Goal: Task Accomplishment & Management: Use online tool/utility

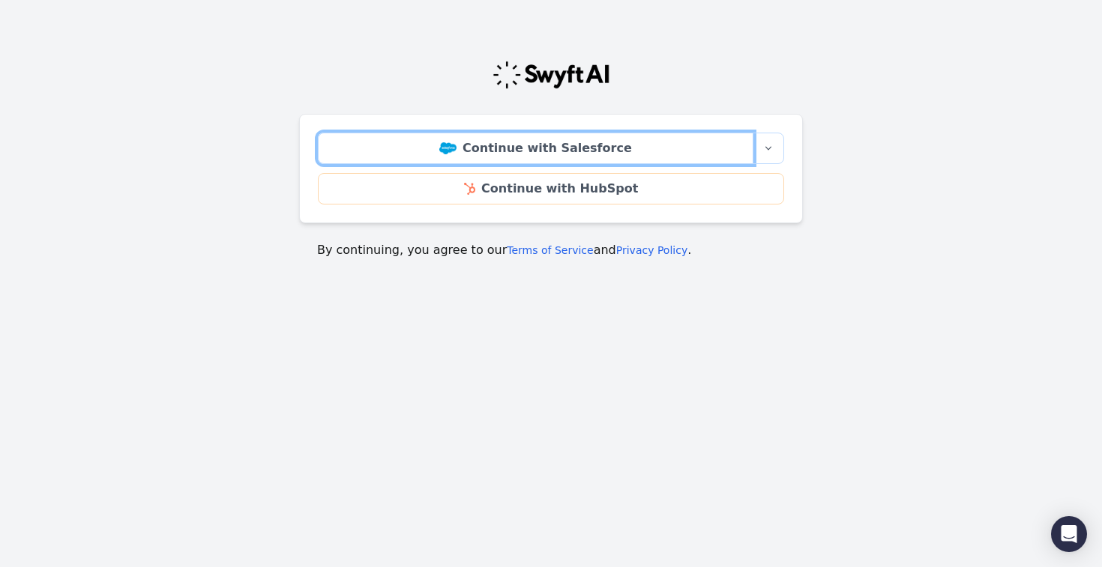
click at [400, 142] on link "Continue with Salesforce" at bounding box center [535, 148] width 435 height 31
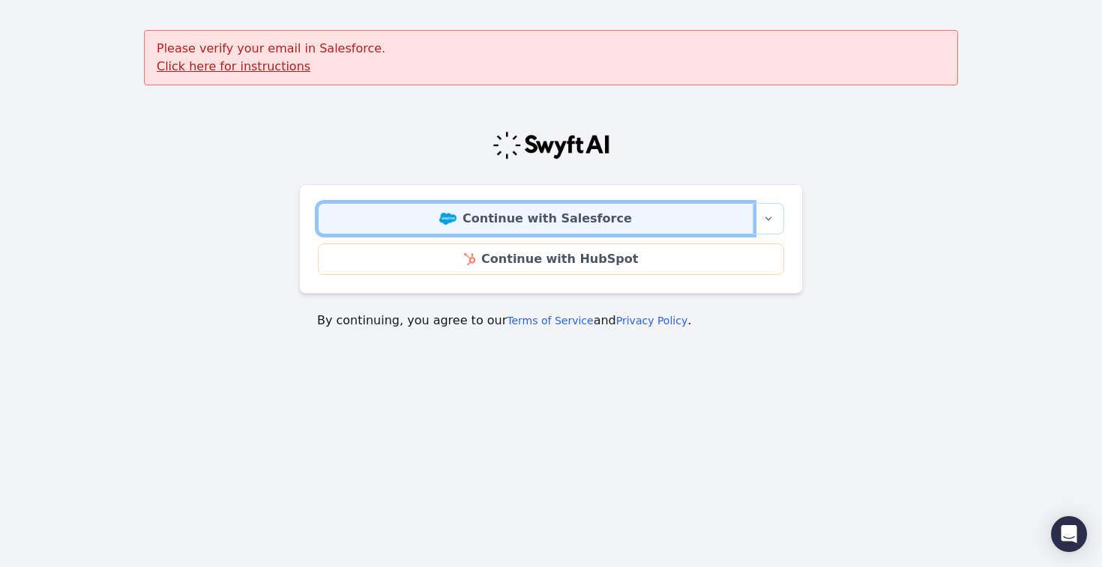
click at [552, 232] on link "Continue with Salesforce" at bounding box center [535, 218] width 435 height 31
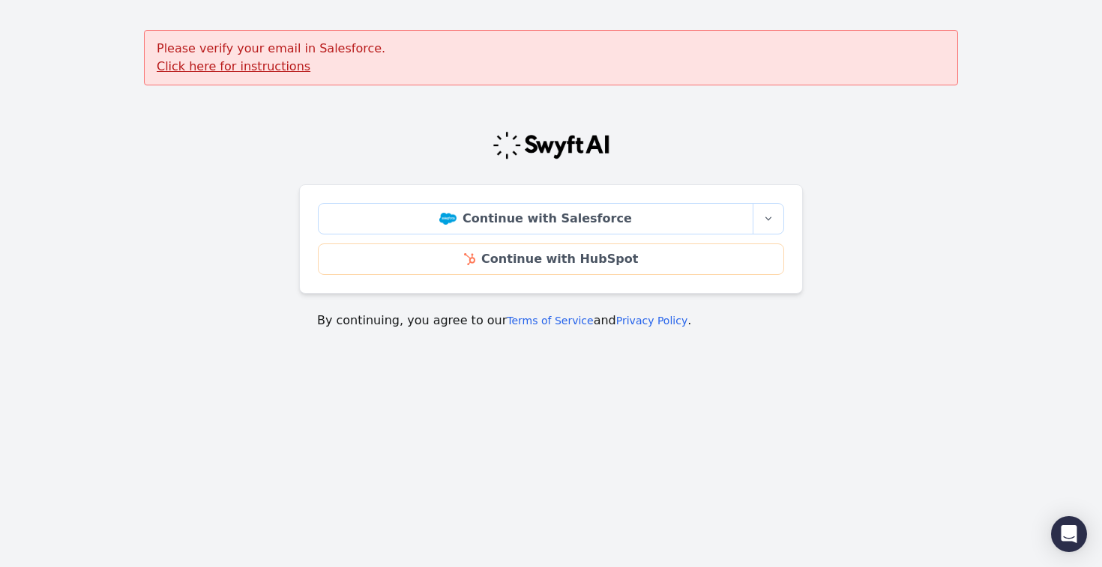
click at [223, 61] on u "Click here for instructions" at bounding box center [234, 66] width 154 height 14
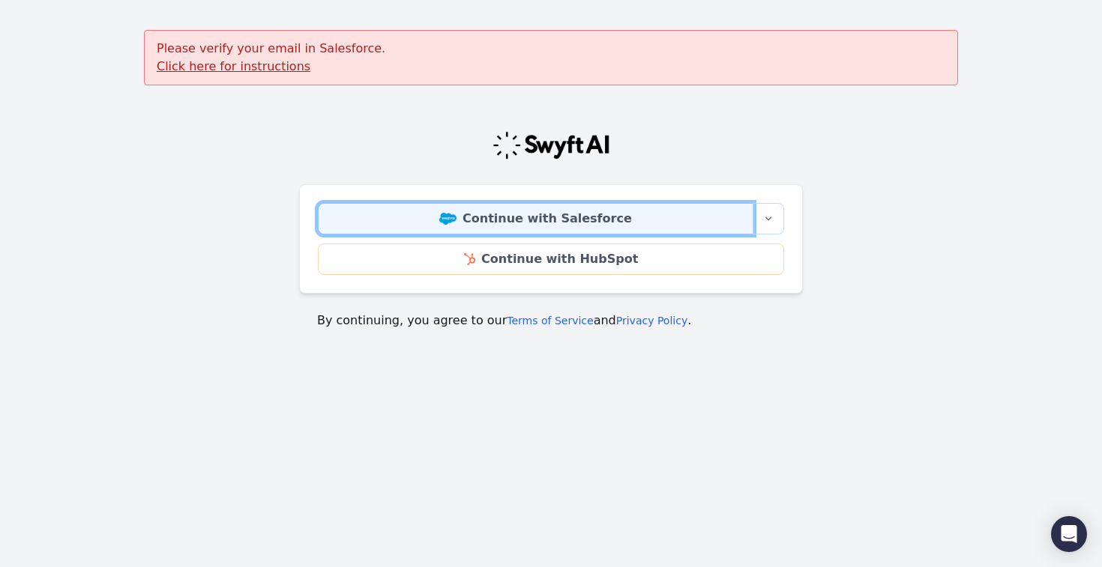
click at [615, 214] on link "Continue with Salesforce" at bounding box center [535, 218] width 435 height 31
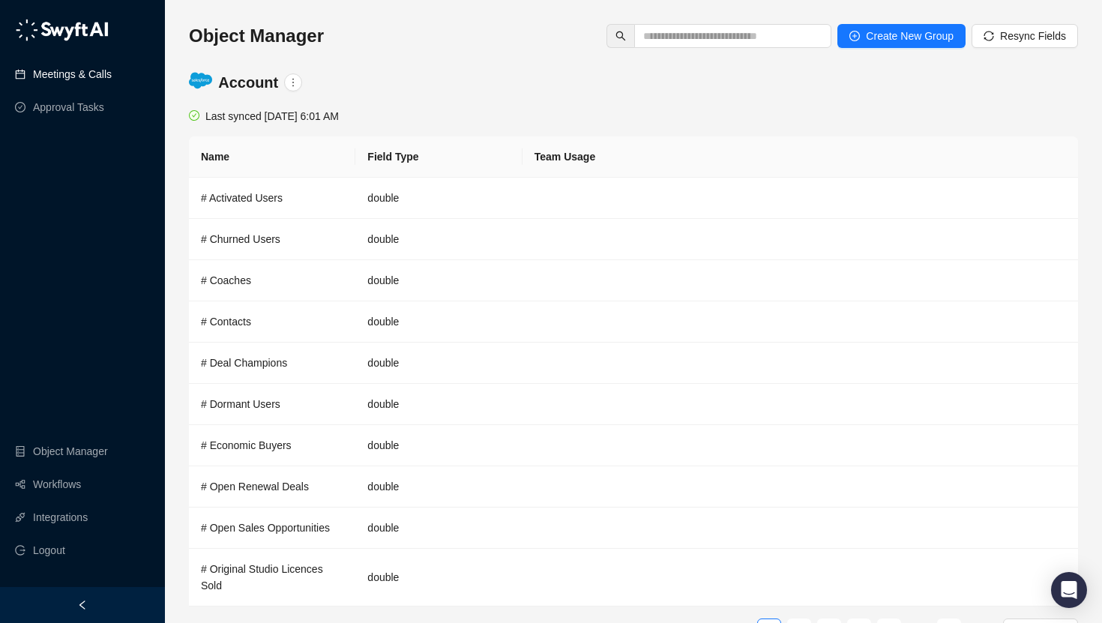
click at [106, 77] on link "Meetings & Calls" at bounding box center [72, 74] width 79 height 30
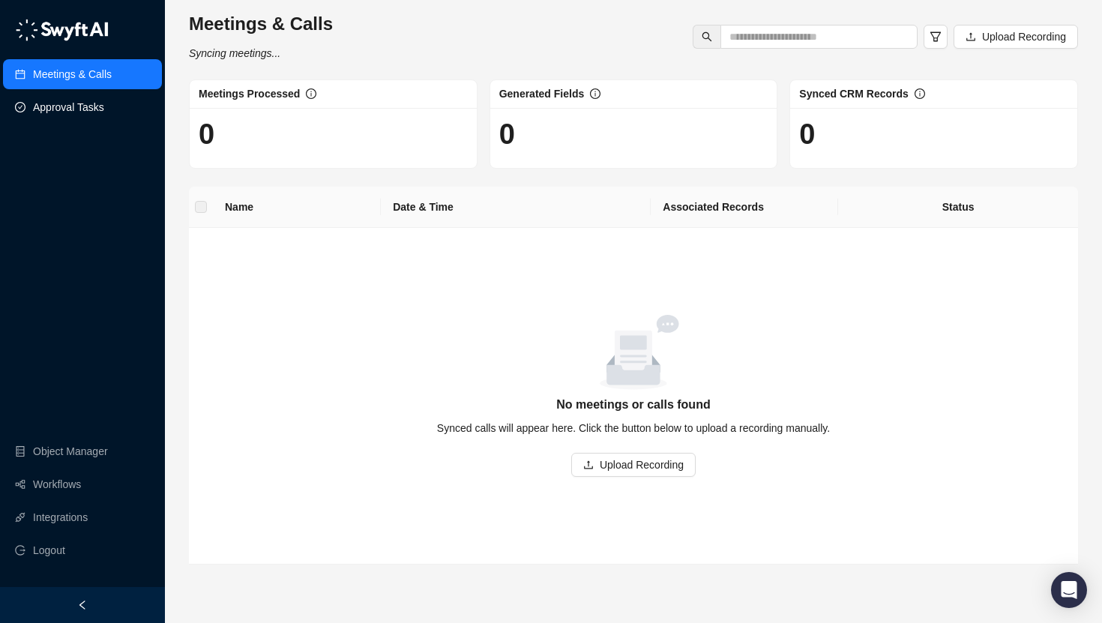
click at [86, 110] on link "Approval Tasks" at bounding box center [68, 107] width 71 height 30
